Goal: Participate in discussion: Engage in conversation with other users on a specific topic

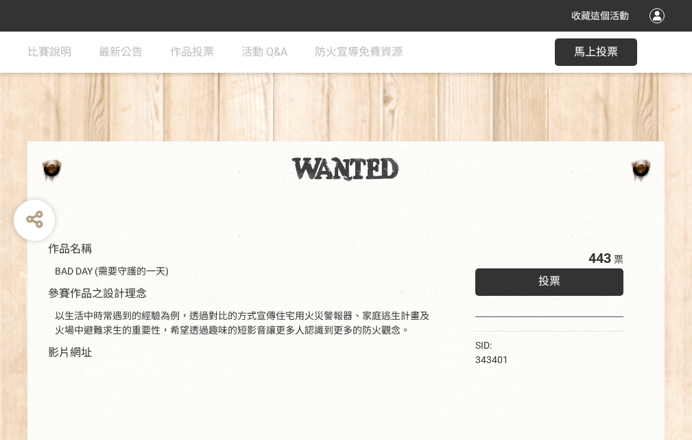
click at [659, 29] on div "收藏這個活動" at bounding box center [346, 16] width 692 height 32
click at [429, 135] on div "作品名稱 BAD DAY (需要守護的一天) 參賽作品之設計理念 以生活中時常遇到的經驗為例，透過對比的方式宣傳住宅用火災警報器、家庭逃生計畫及火場中避難求生…" at bounding box center [346, 320] width 692 height 577
click at [546, 278] on span "投票" at bounding box center [549, 280] width 22 height 13
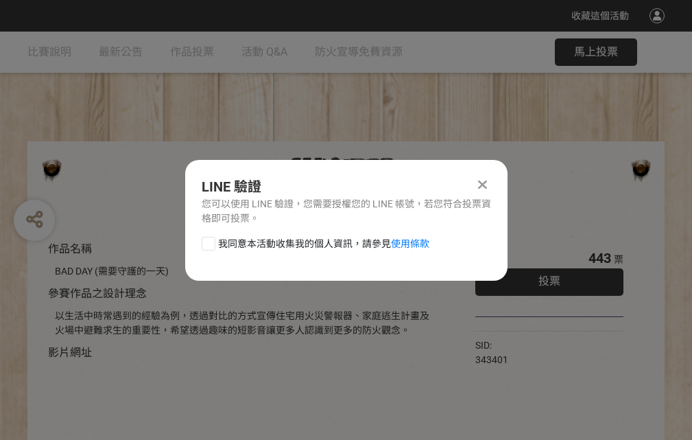
click at [207, 241] on div at bounding box center [209, 244] width 14 height 14
checkbox input "true"
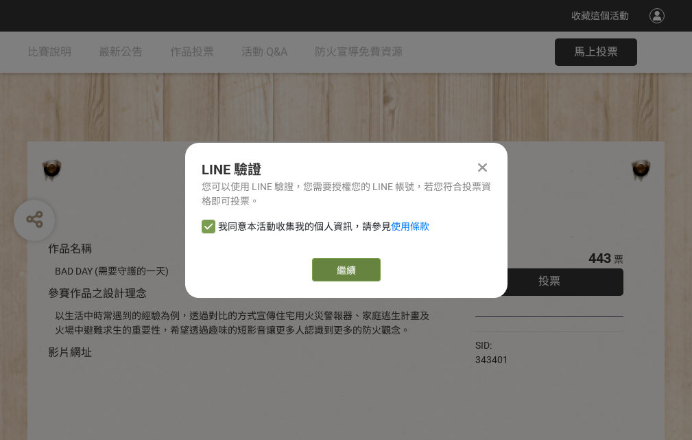
click at [345, 270] on link "繼續" at bounding box center [346, 269] width 69 height 23
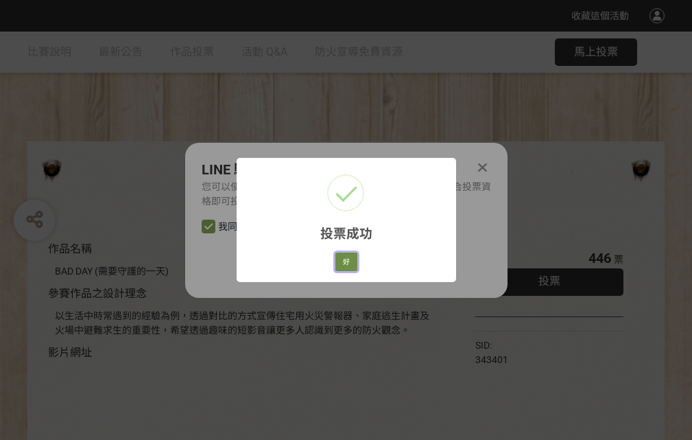
click at [342, 259] on button "好" at bounding box center [346, 261] width 22 height 19
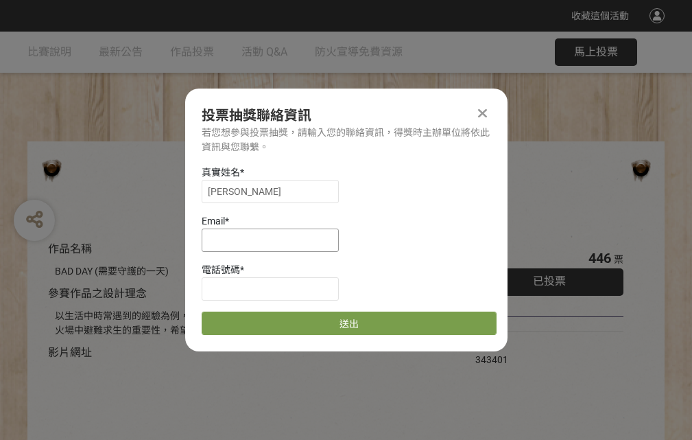
click at [274, 239] on input at bounding box center [270, 239] width 137 height 23
type input "[EMAIL_ADDRESS][DOMAIN_NAME]"
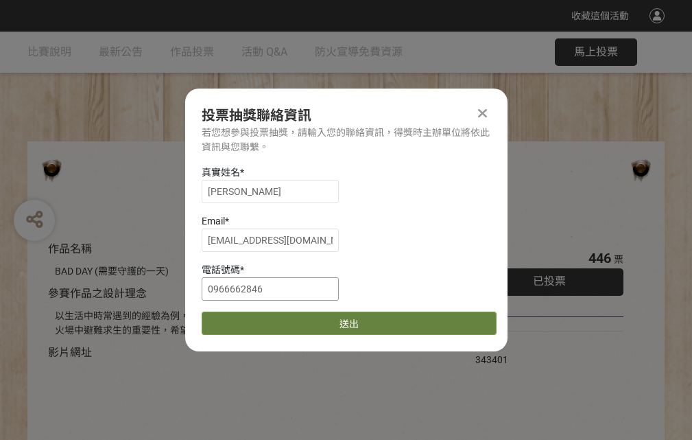
type input "0966662846"
click at [241, 318] on button "送出" at bounding box center [349, 322] width 295 height 23
